Goal: Check status: Check status

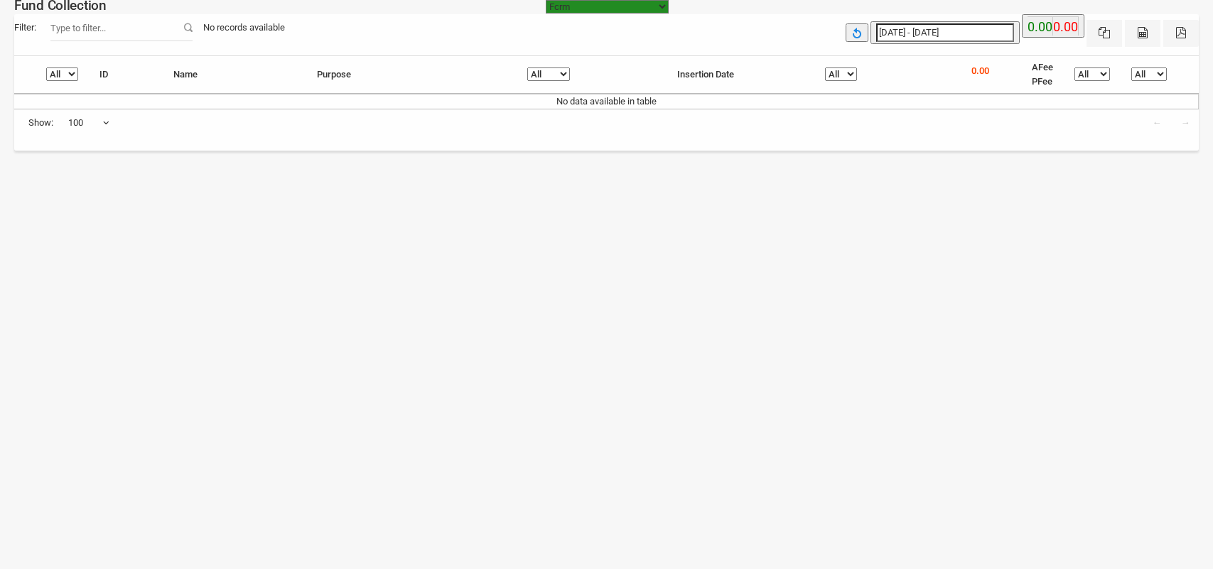
select select "[URL][DOMAIN_NAME]"
select select "100"
type input "[DATE]"
click at [936, 32] on input "[DATE] - [DATE]" at bounding box center [945, 32] width 138 height 18
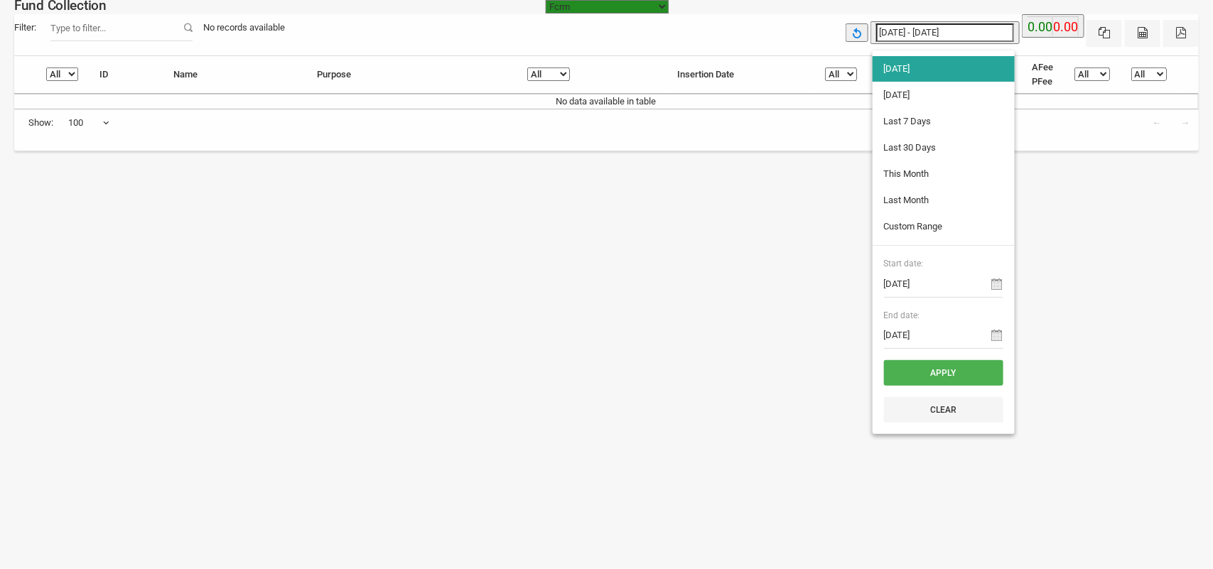
type input "[DATE]"
click at [911, 90] on li "[DATE]" at bounding box center [943, 95] width 142 height 26
type input "[DATE] - [DATE]"
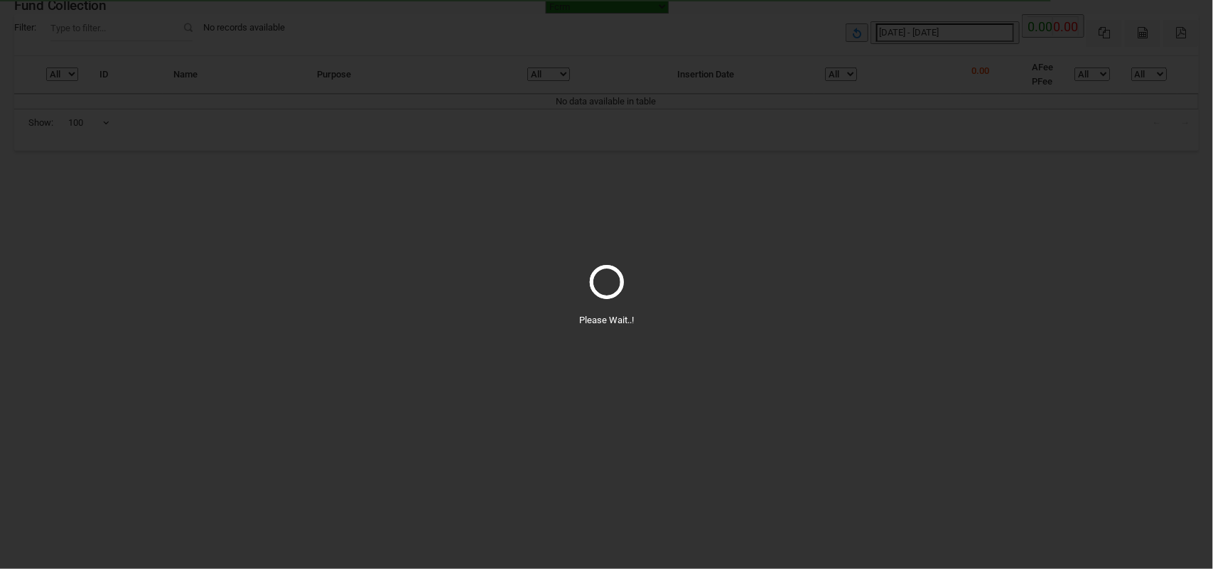
select select "100"
